Goal: Information Seeking & Learning: Find specific fact

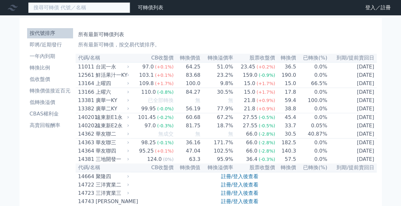
click at [57, 8] on input at bounding box center [79, 7] width 102 height 11
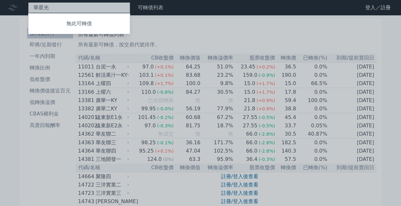
type input "華星光"
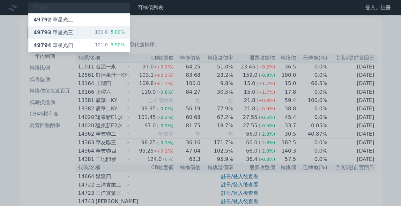
click at [77, 37] on div "49793 華星光三 130.0 -5.00%" at bounding box center [79, 32] width 102 height 13
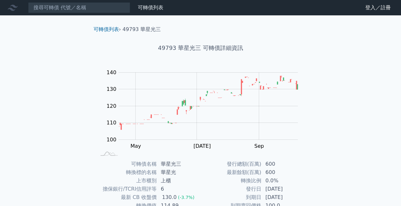
scroll to position [90, 0]
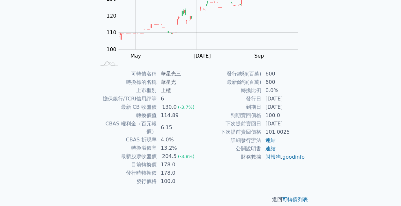
click at [78, 103] on div "可轉債列表 › 49793 華星光三 49793 華星光三 可轉債詳細資訊 Zoom Out 105 95 100 105 110 115 120 150 1…" at bounding box center [200, 69] width 245 height 288
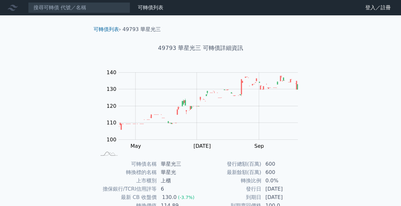
click at [178, 49] on h1 "49793 華星光三 可轉債詳細資訊" at bounding box center [200, 47] width 225 height 9
drag, startPoint x: 179, startPoint y: 49, endPoint x: 199, endPoint y: 48, distance: 19.8
click at [199, 48] on h1 "49793 華星光三 可轉債詳細資訊" at bounding box center [200, 47] width 225 height 9
copy h1 "華星光三"
click at [199, 48] on h1 "49793 華星光三 可轉債詳細資訊" at bounding box center [200, 47] width 225 height 9
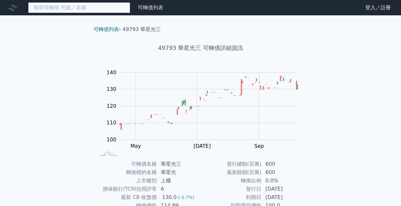
click at [98, 9] on input at bounding box center [79, 7] width 102 height 11
paste input "華星光三"
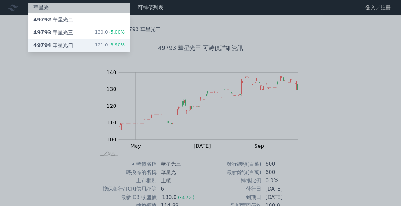
type input "華星光"
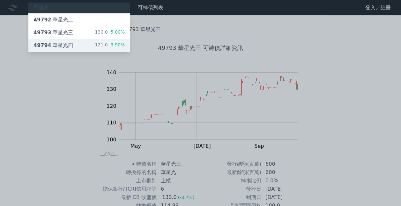
click at [74, 42] on div "49794 華星光四 121.0 -3.90%" at bounding box center [79, 45] width 102 height 13
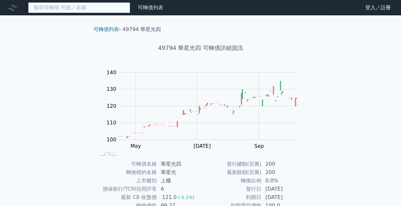
click at [89, 11] on input at bounding box center [79, 7] width 102 height 11
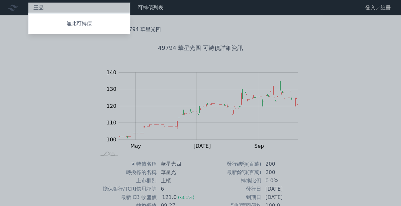
type input "王品"
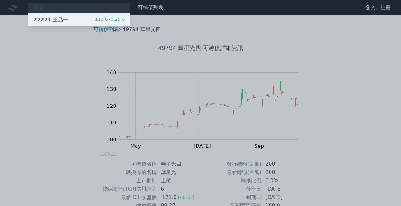
click at [91, 23] on div "27271 [PERSON_NAME] 110.6 -0.25%" at bounding box center [79, 19] width 102 height 13
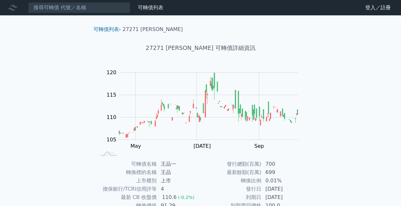
scroll to position [90, 0]
